Goal: Transaction & Acquisition: Subscribe to service/newsletter

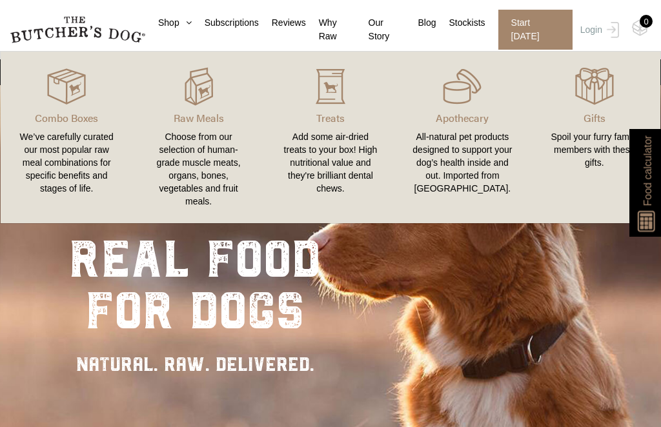
click at [180, 58] on div "Combo Boxes We’ve carefully curated our most popular raw meal combinations for …" at bounding box center [330, 137] width 661 height 173
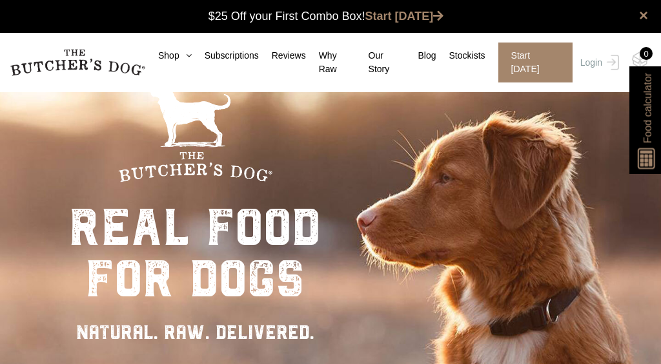
click at [175, 17] on div "× $25 Off your First Combo Box! Start [DATE]" at bounding box center [330, 16] width 661 height 33
click at [179, 50] on link "Shop" at bounding box center [168, 56] width 46 height 14
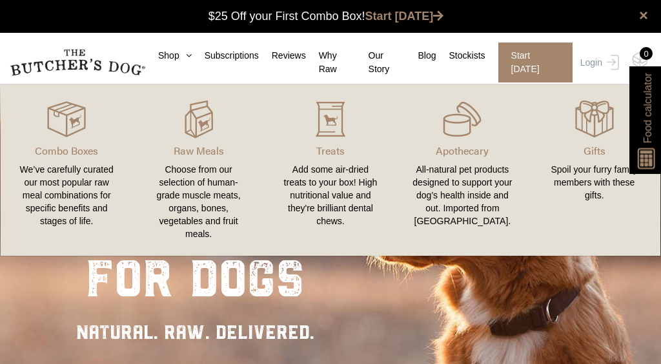
click at [196, 55] on link "Subscriptions" at bounding box center [225, 56] width 67 height 14
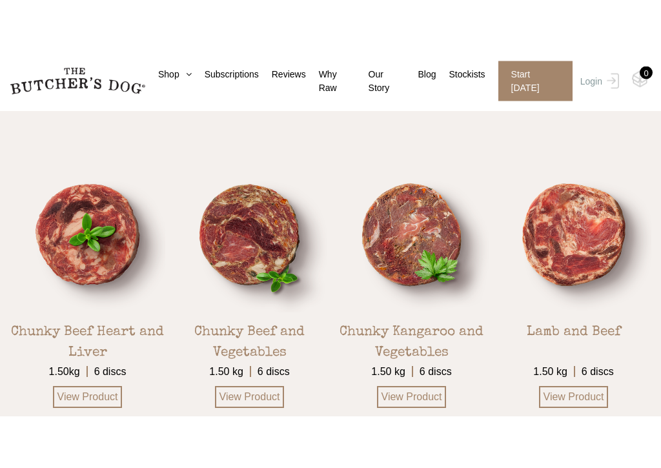
scroll to position [2102, 0]
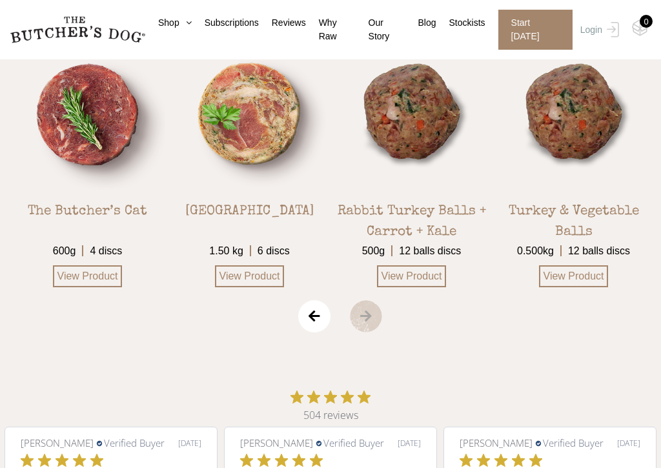
click at [313, 325] on span "‹" at bounding box center [314, 316] width 32 height 32
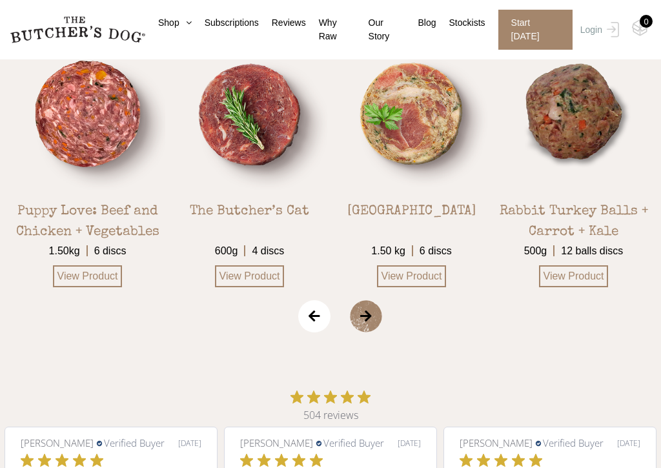
click at [315, 332] on span "‹" at bounding box center [314, 316] width 32 height 32
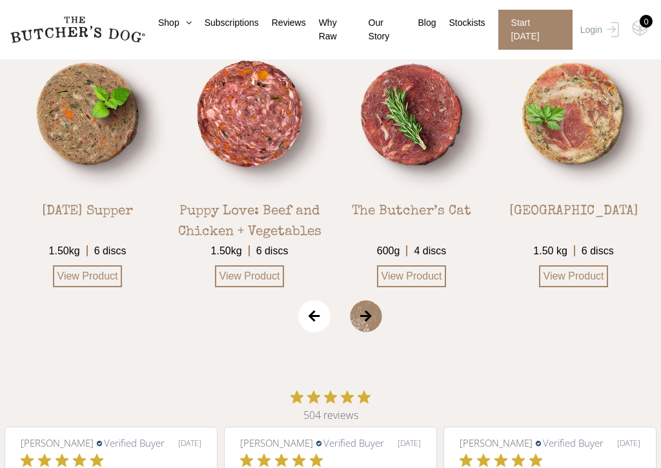
click at [321, 332] on span "‹" at bounding box center [314, 316] width 32 height 32
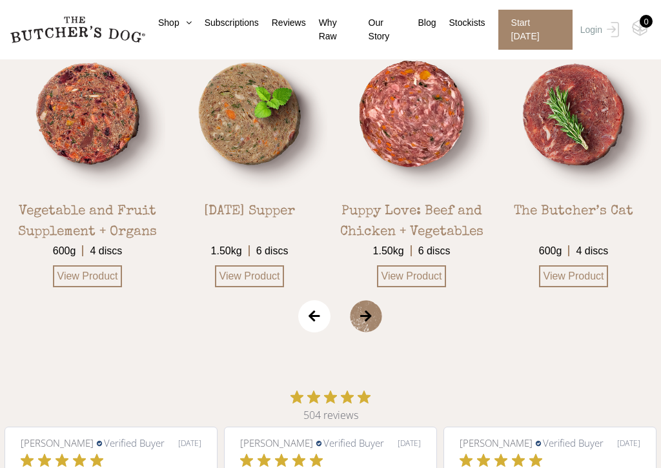
click at [330, 332] on span "‹" at bounding box center [314, 316] width 32 height 32
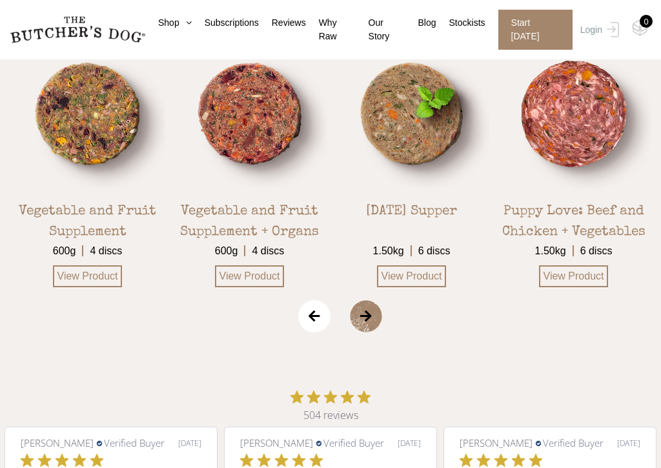
click at [328, 332] on span "‹" at bounding box center [314, 316] width 32 height 32
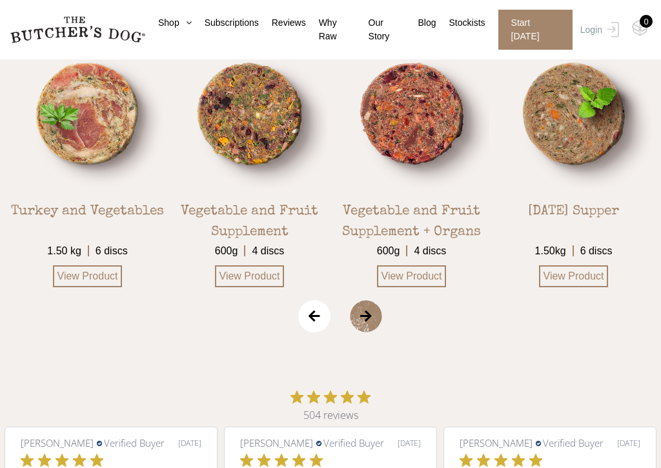
click at [337, 344] on div "504 reviews Anne S. Verified Buyer 08/05/25" at bounding box center [330, 472] width 661 height 292
click at [310, 330] on span "‹" at bounding box center [314, 316] width 32 height 32
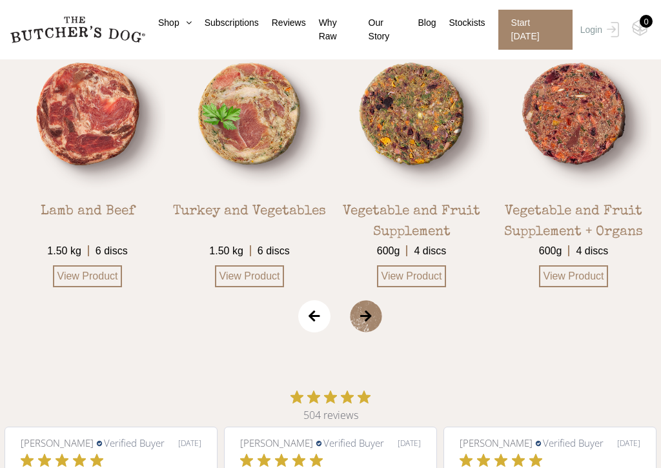
click at [96, 287] on link "View Product" at bounding box center [88, 276] width 70 height 22
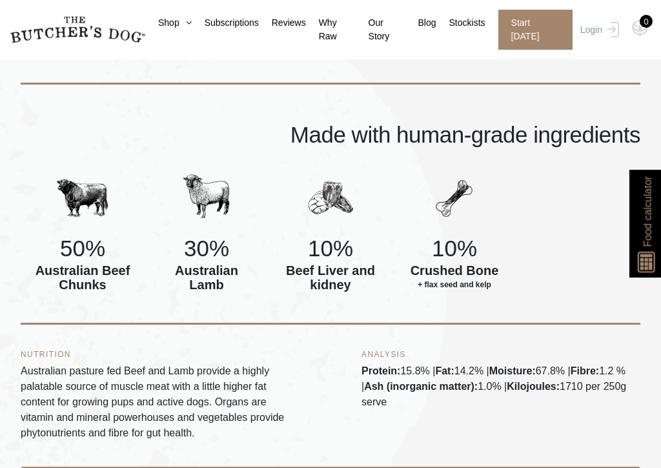
scroll to position [478, 0]
